Goal: Task Accomplishment & Management: Complete application form

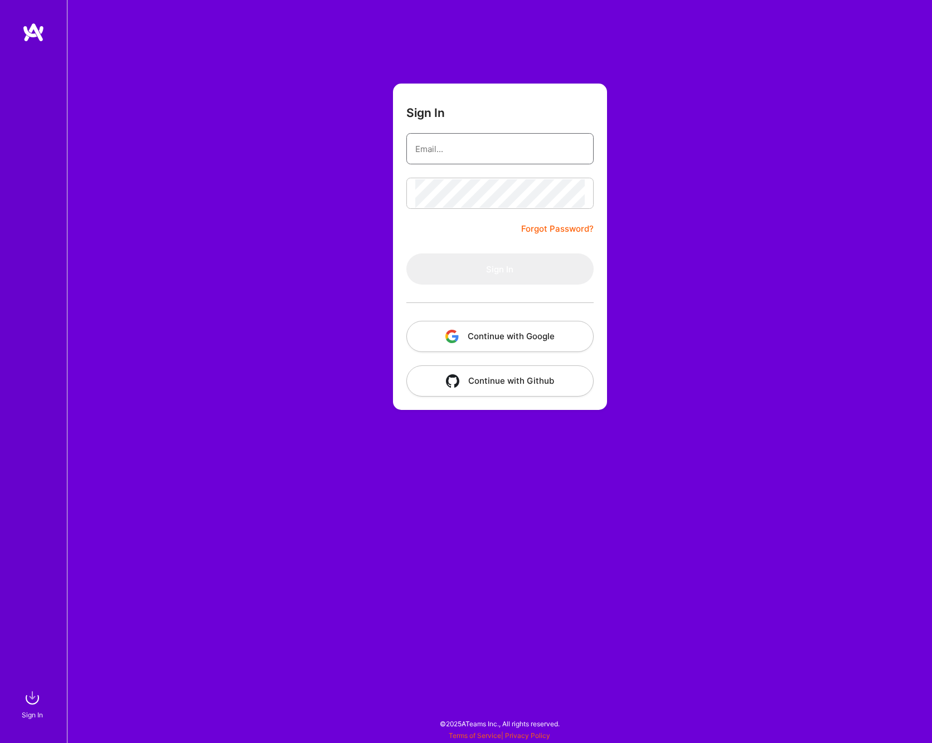
type input "[PERSON_NAME][EMAIL_ADDRESS][DOMAIN_NAME]"
click at [523, 279] on button "Sign In" at bounding box center [499, 269] width 187 height 31
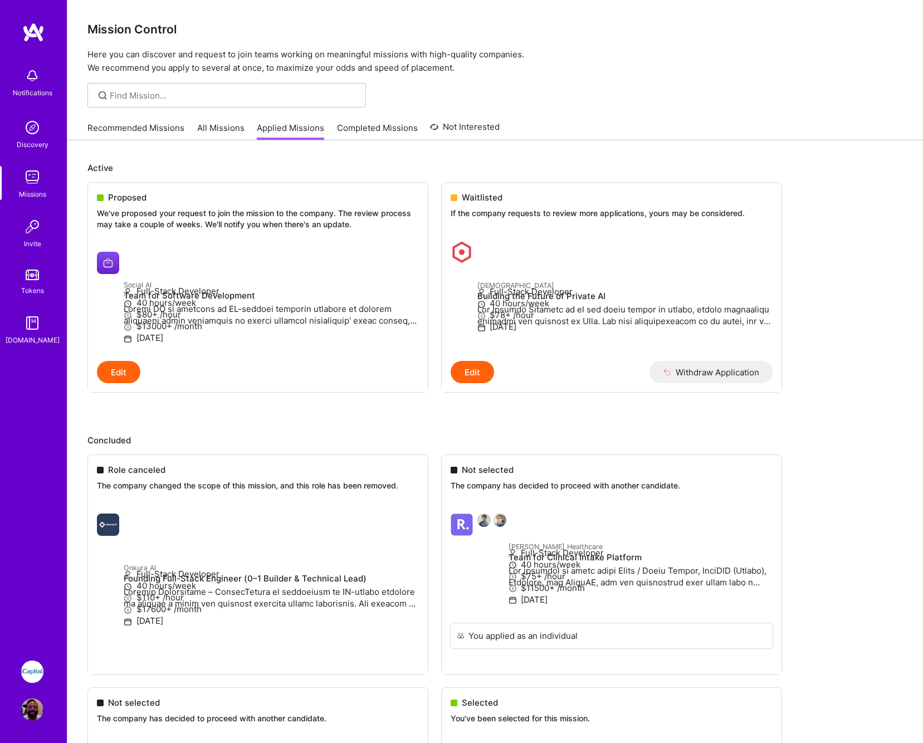
click at [136, 132] on link "Recommended Missions" at bounding box center [135, 131] width 97 height 18
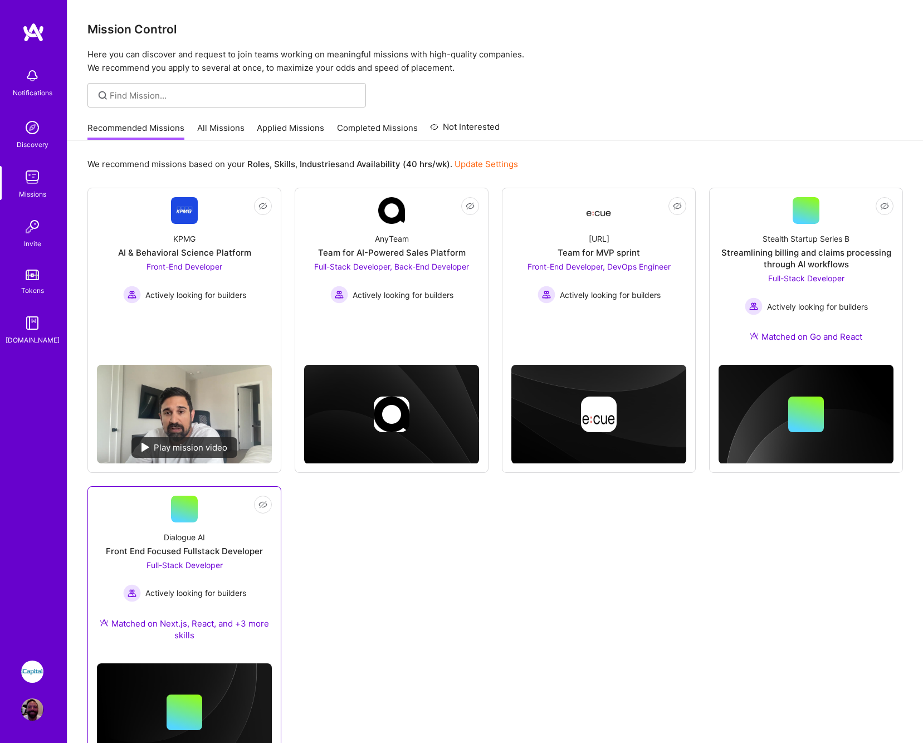
click at [196, 548] on div "Front End Focused Fullstack Developer" at bounding box center [184, 552] width 157 height 12
